Goal: Book appointment/travel/reservation

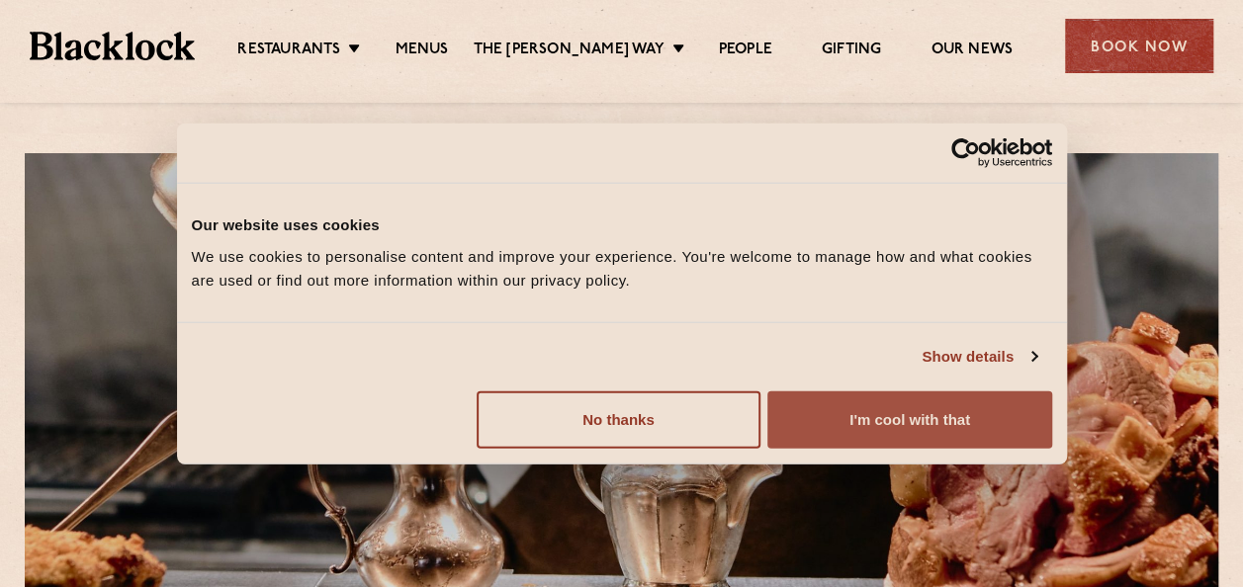
click at [874, 405] on button "I'm cool with that" at bounding box center [909, 419] width 284 height 57
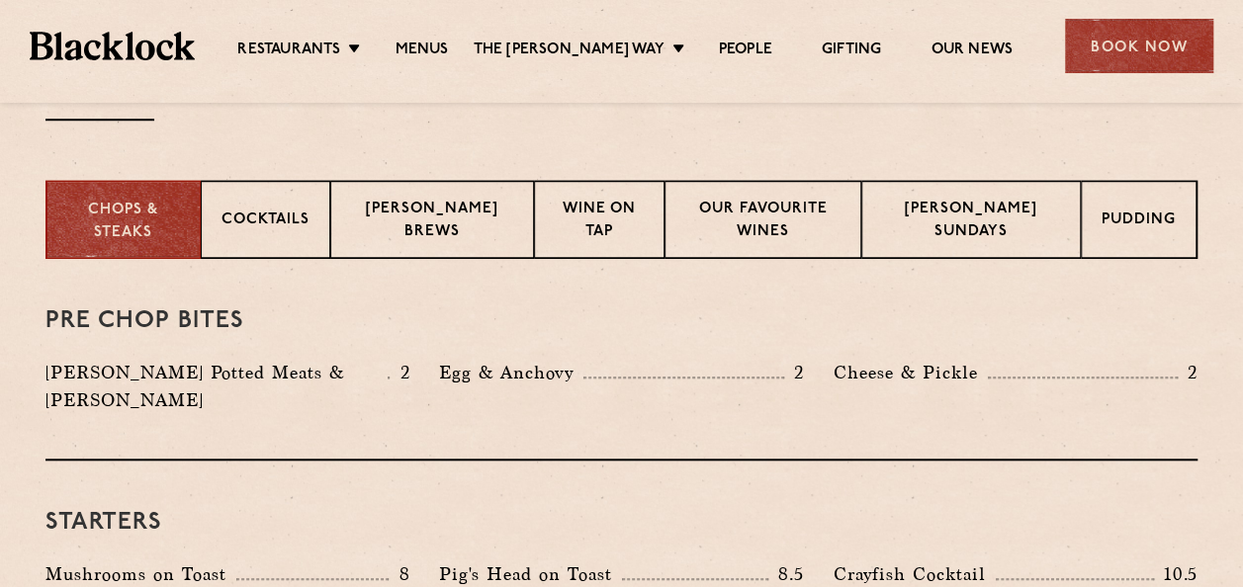
scroll to position [737, 0]
click at [1007, 210] on p "[PERSON_NAME] Sundays" at bounding box center [971, 221] width 178 height 46
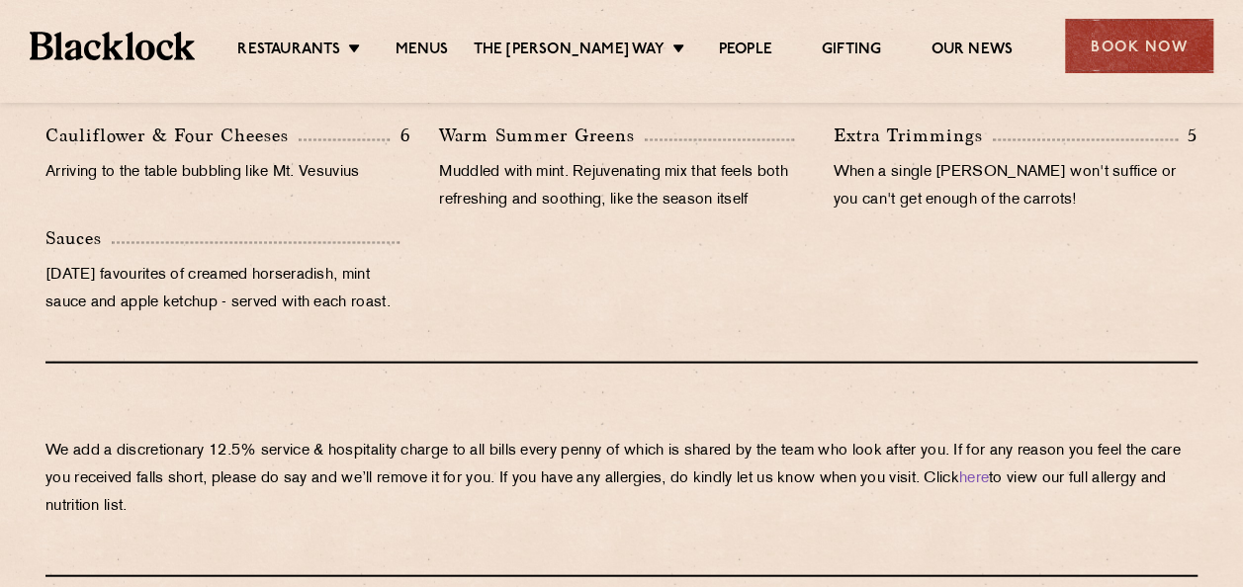
scroll to position [2027, 0]
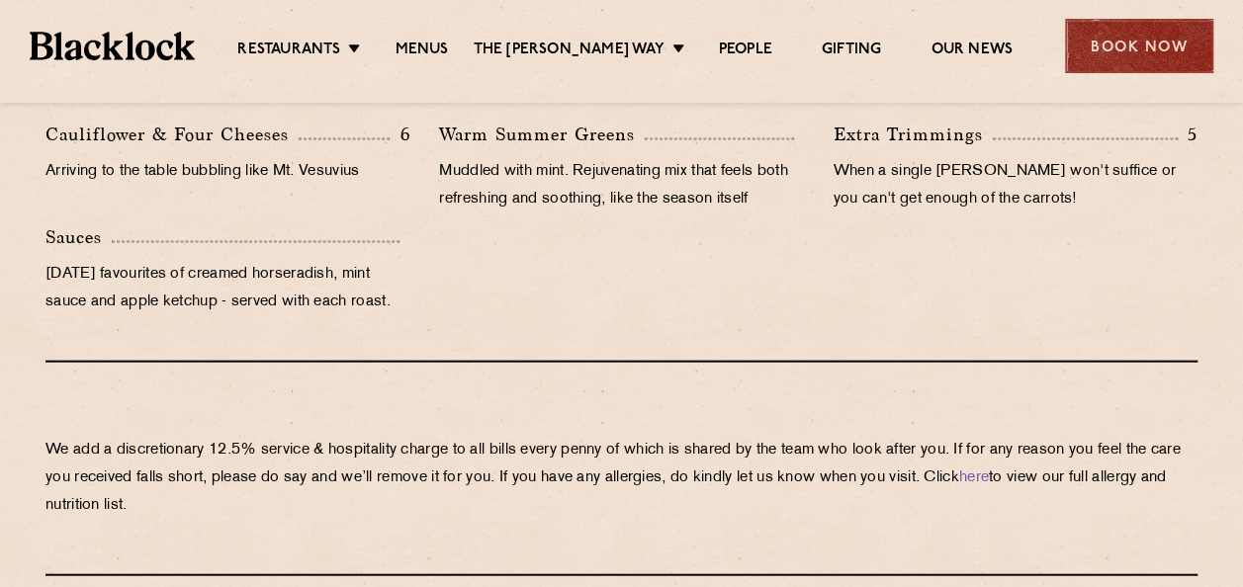
click at [1122, 27] on div "Book Now" at bounding box center [1139, 46] width 148 height 54
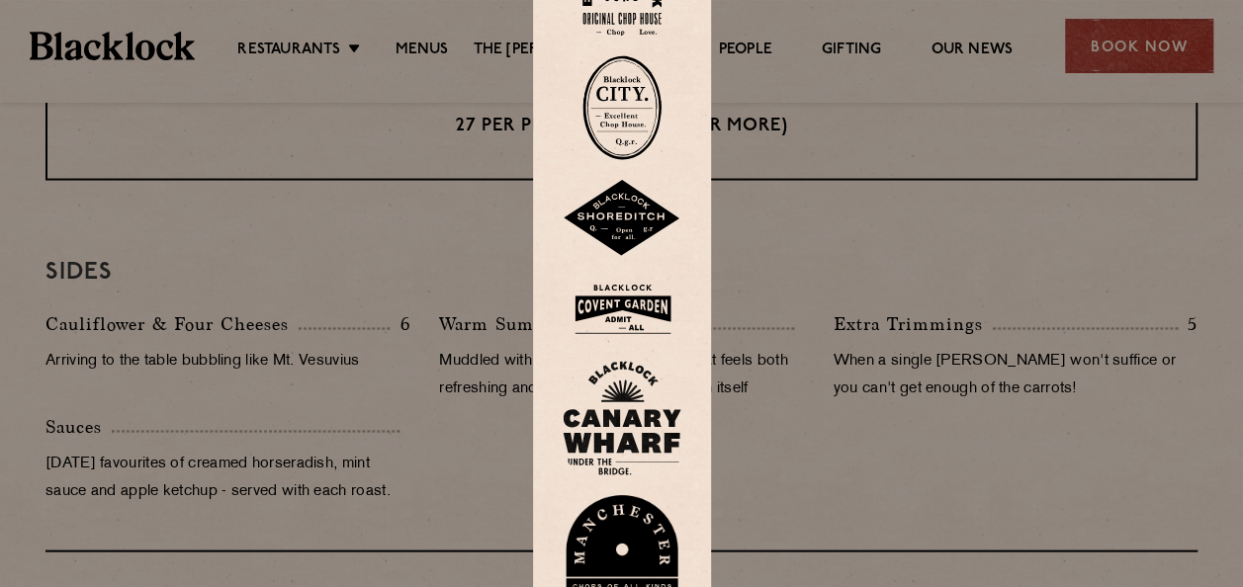
scroll to position [1831, 0]
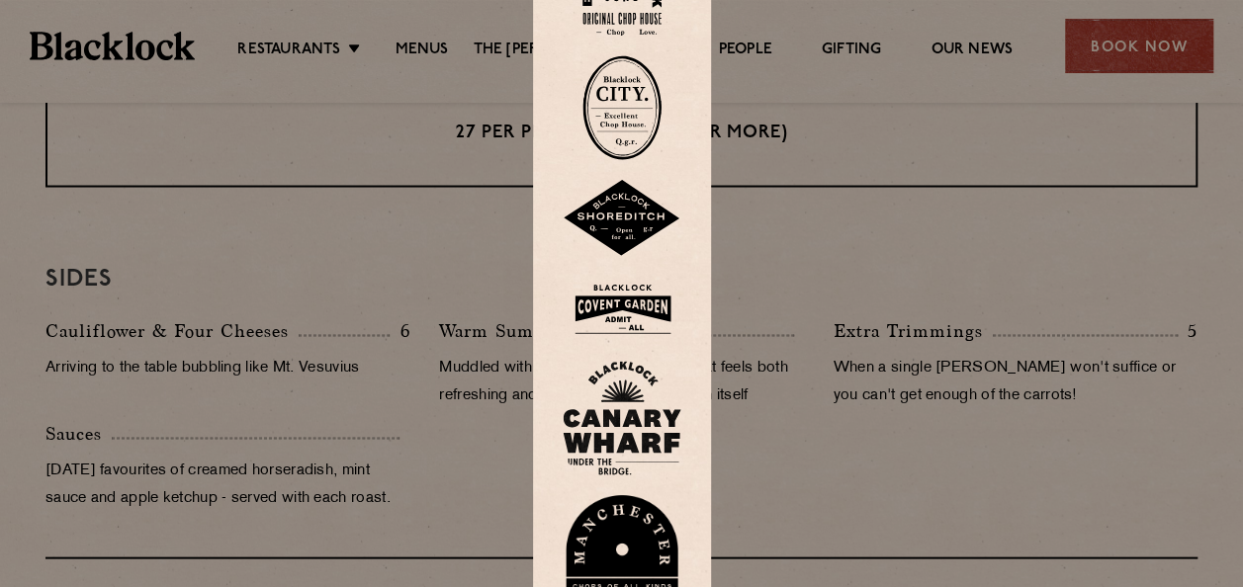
click at [647, 109] on img at bounding box center [621, 107] width 79 height 105
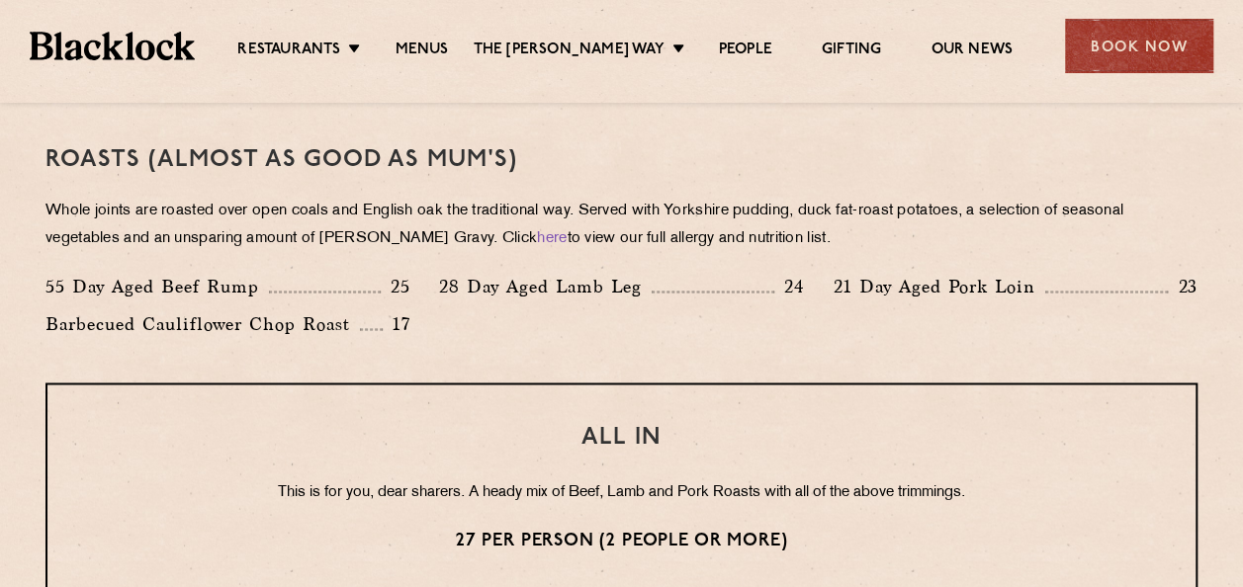
scroll to position [1415, 0]
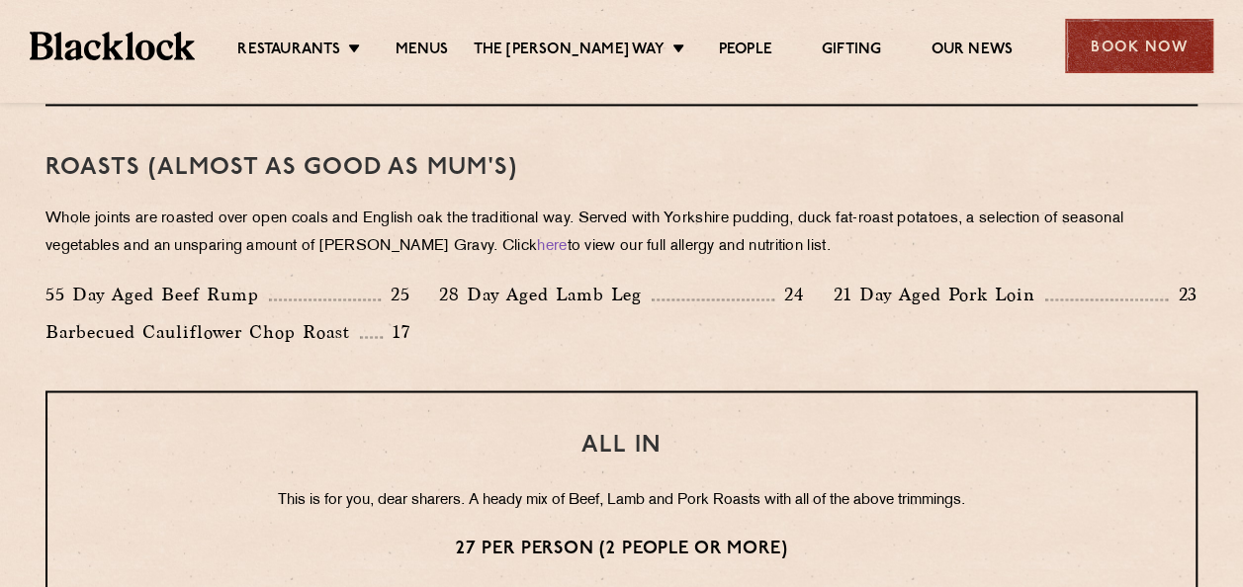
click at [1190, 40] on div "Book Now" at bounding box center [1139, 46] width 148 height 54
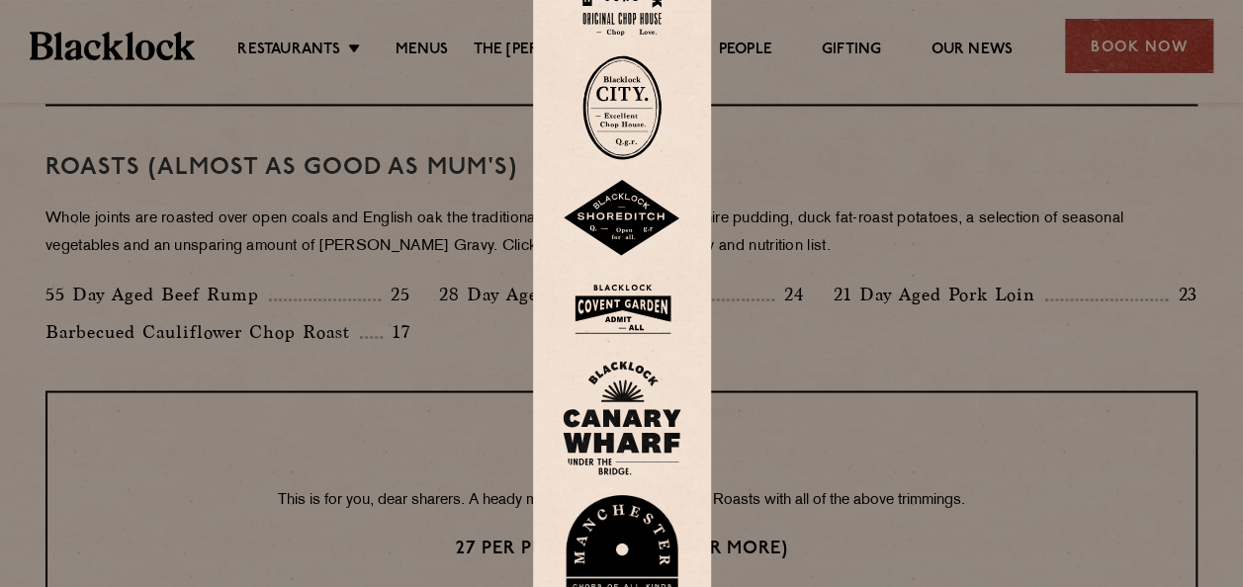
click at [617, 209] on img at bounding box center [622, 218] width 119 height 77
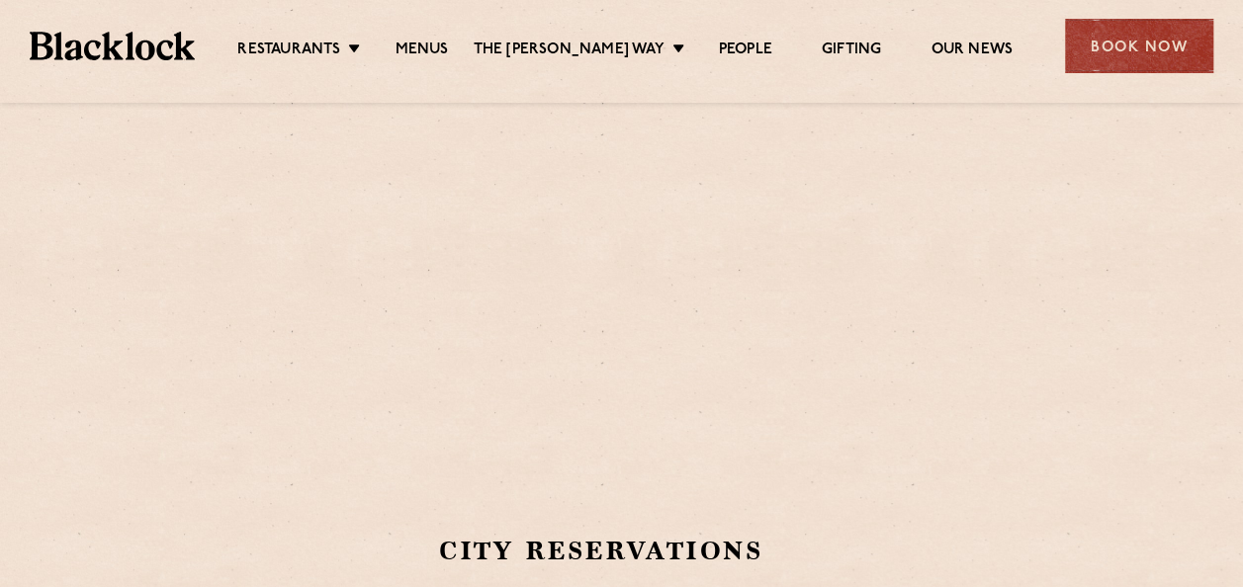
scroll to position [159, 0]
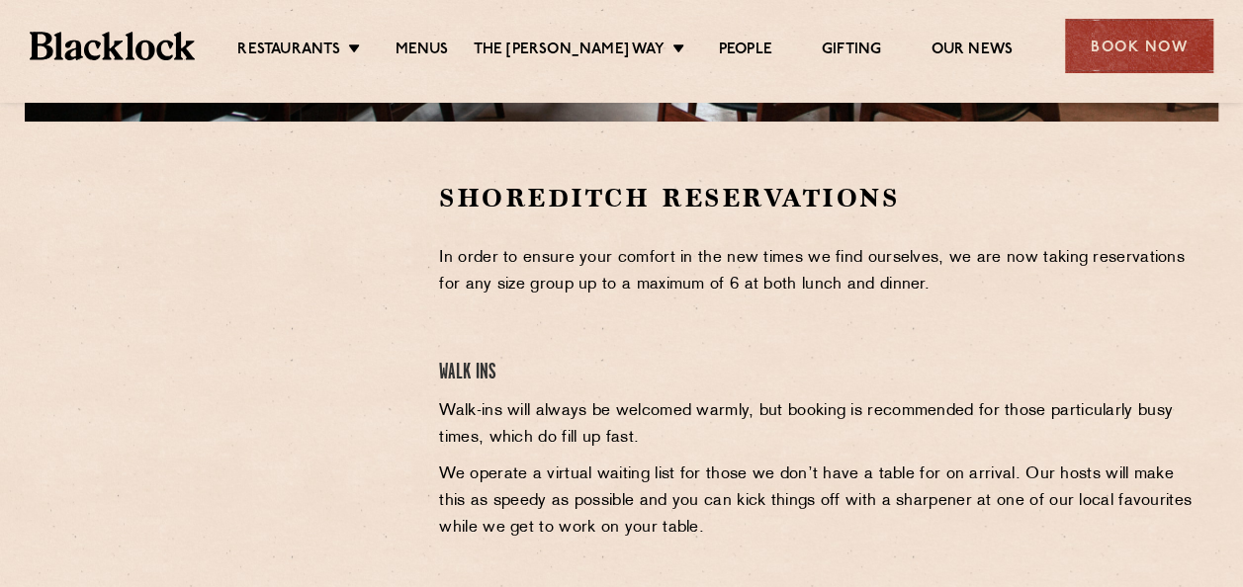
scroll to position [589, 0]
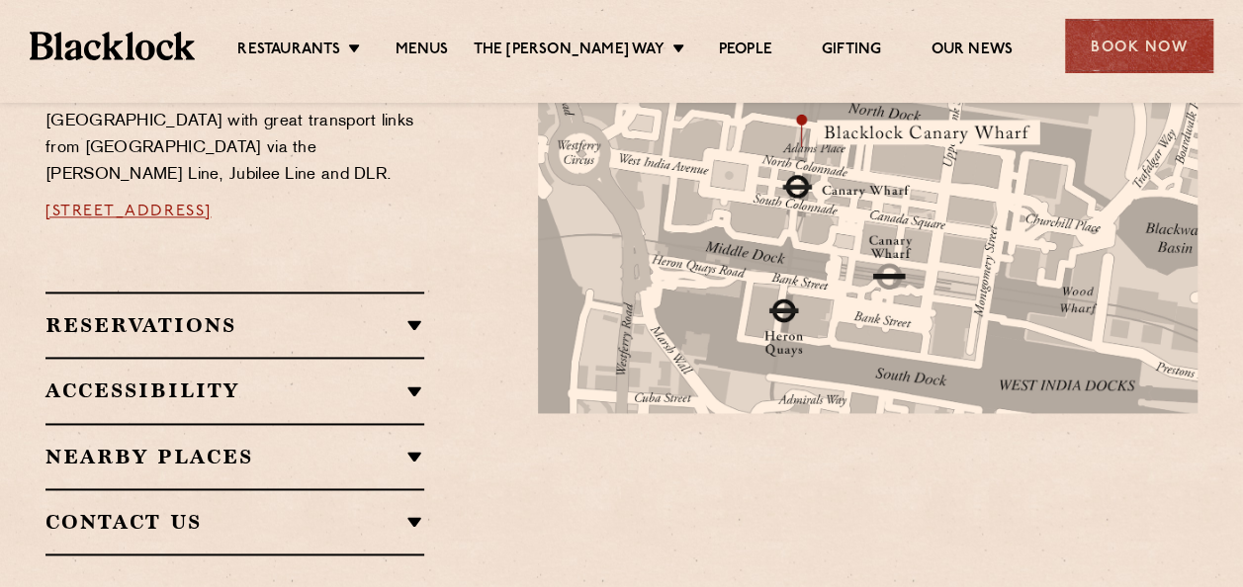
scroll to position [1216, 0]
